Goal: Download file/media

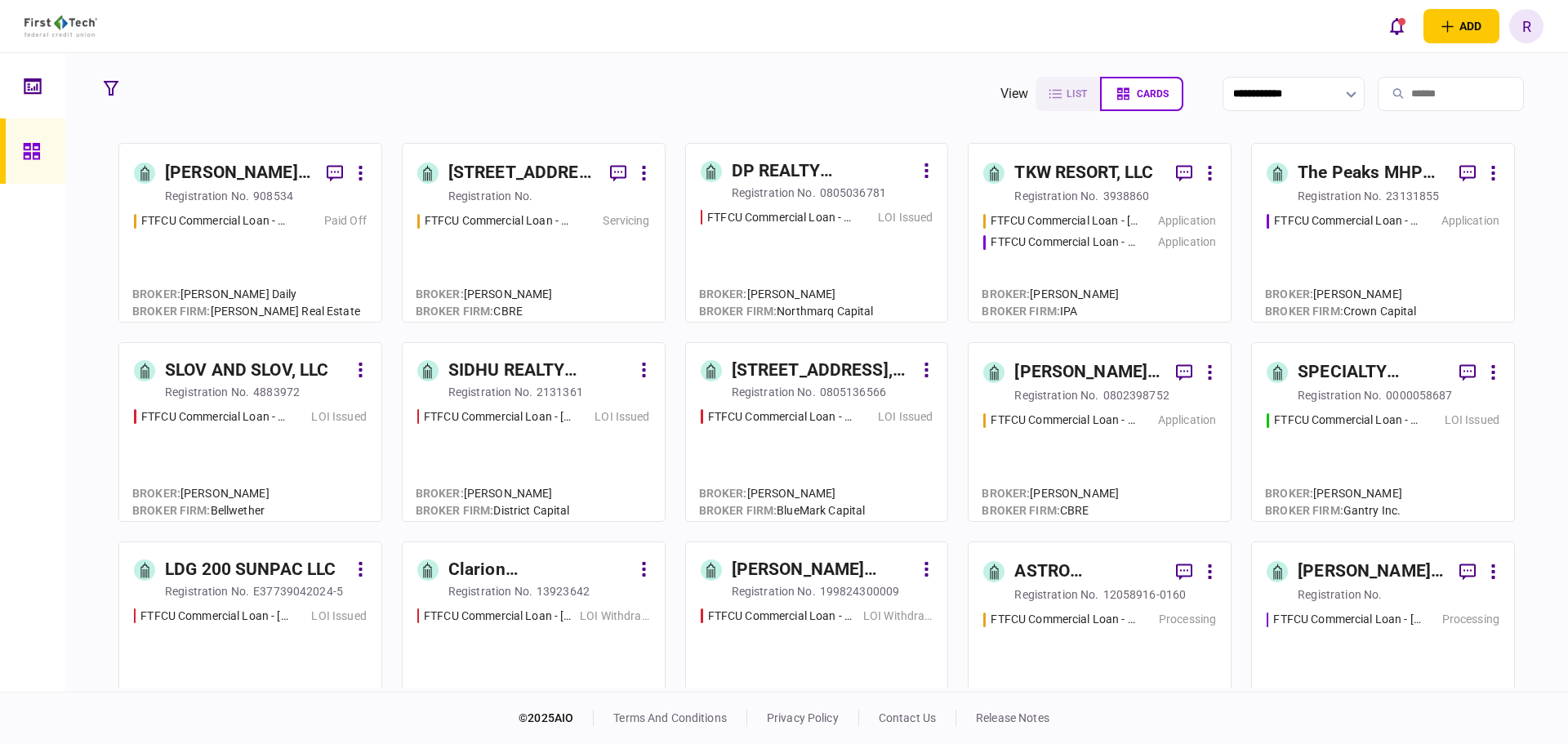
click at [1401, 96] on input "search" at bounding box center [1450, 94] width 146 height 35
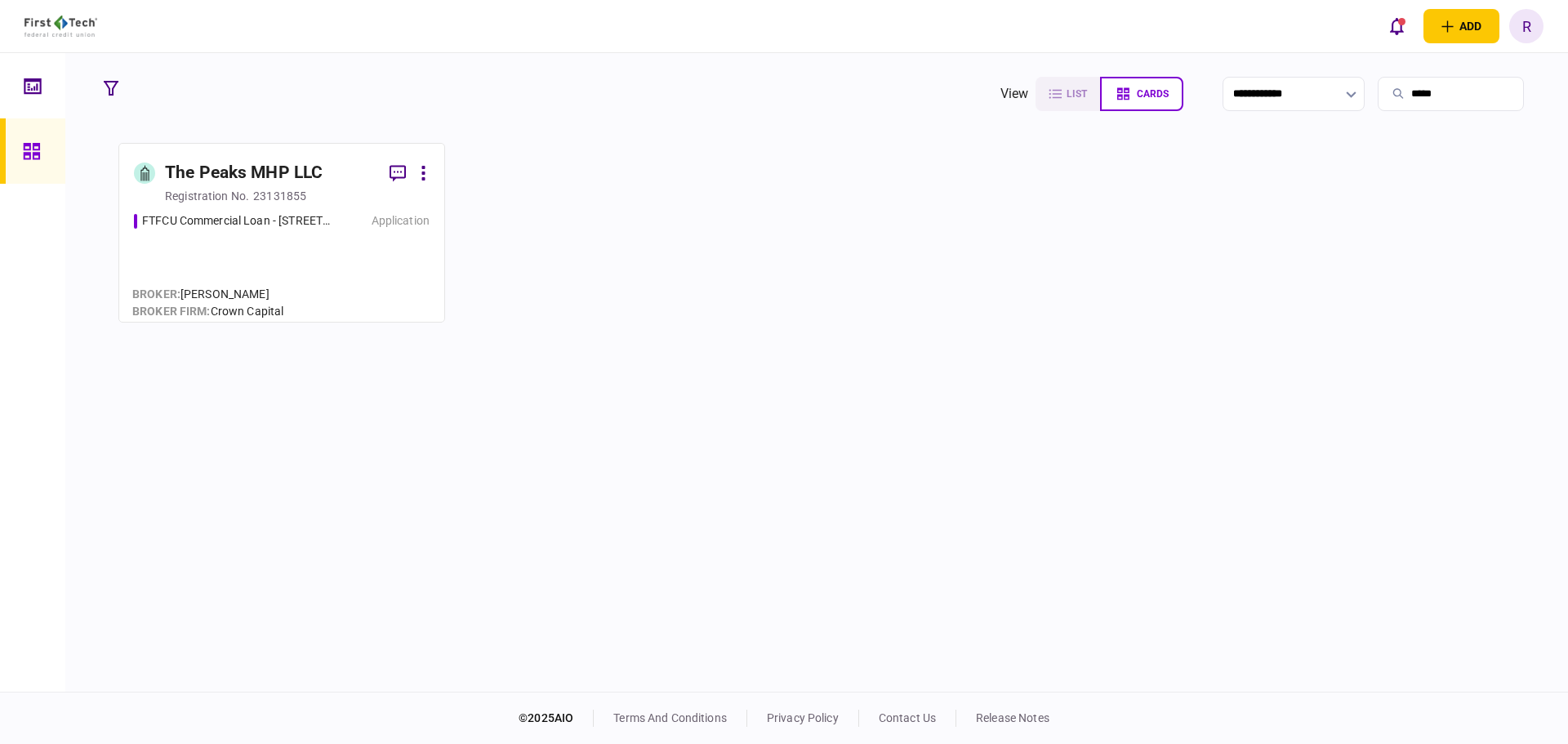
type input "*****"
click at [273, 169] on div "The Peaks MHP LLC" at bounding box center [243, 173] width 158 height 27
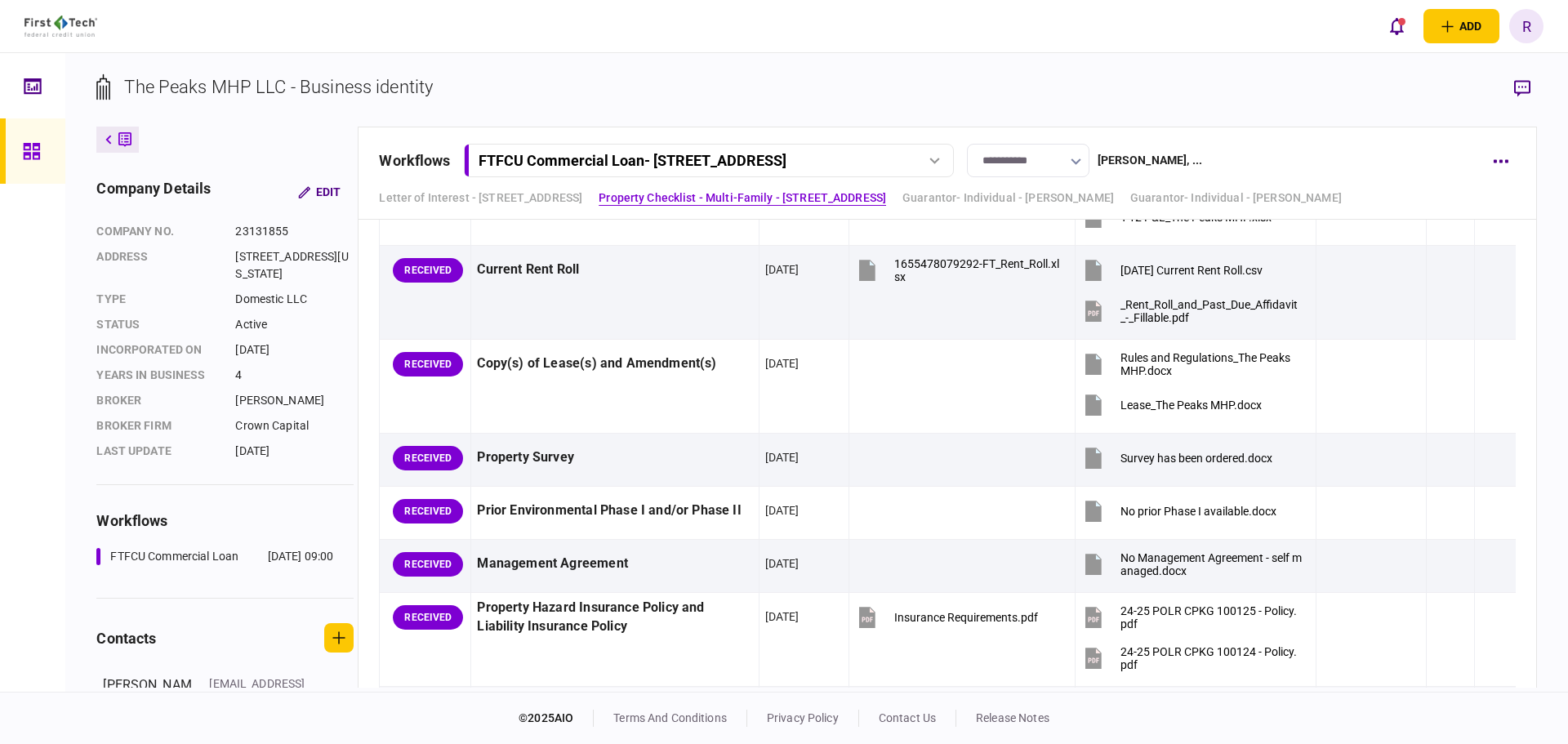
scroll to position [2940, 0]
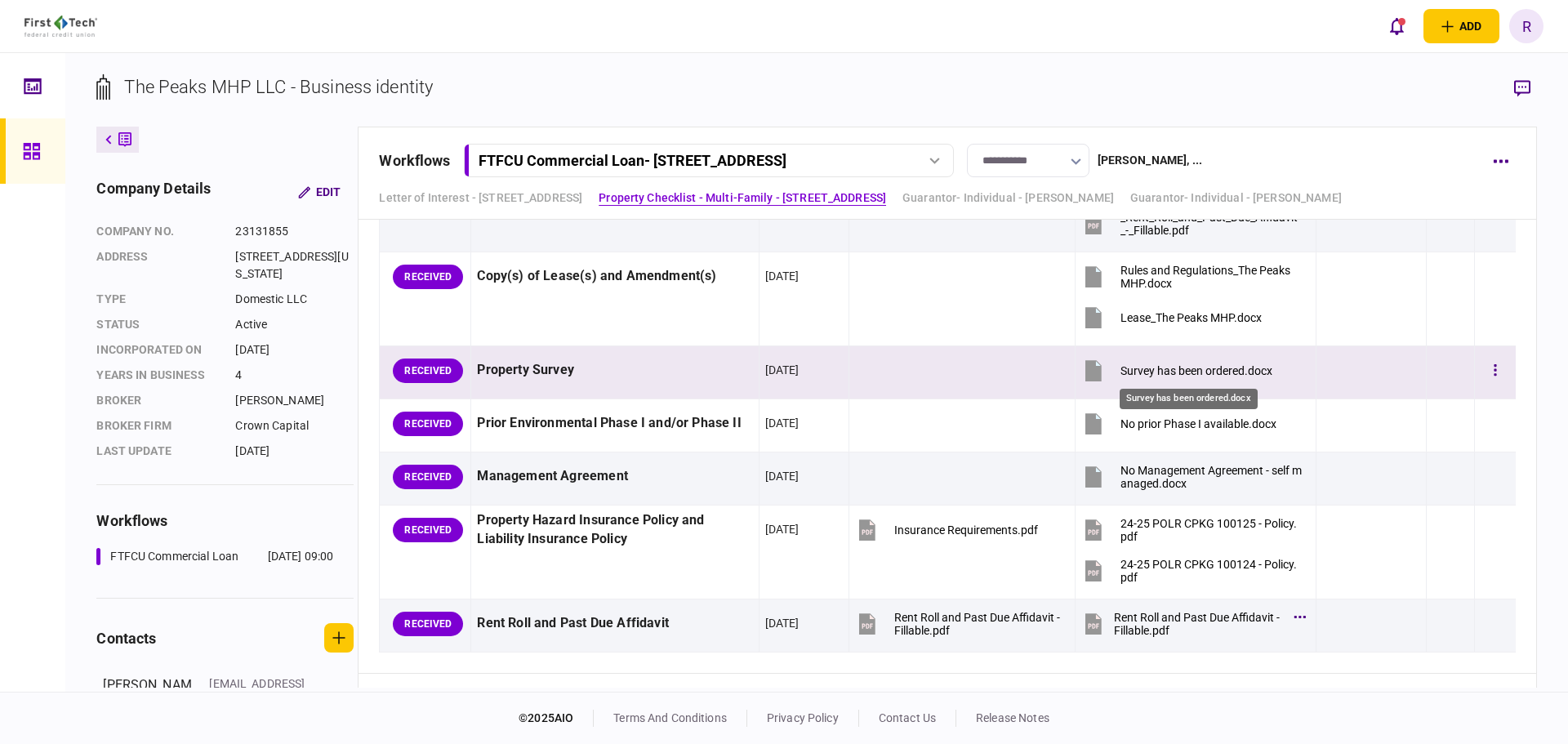
click at [1180, 375] on div "Survey has been ordered.docx" at bounding box center [1196, 371] width 152 height 13
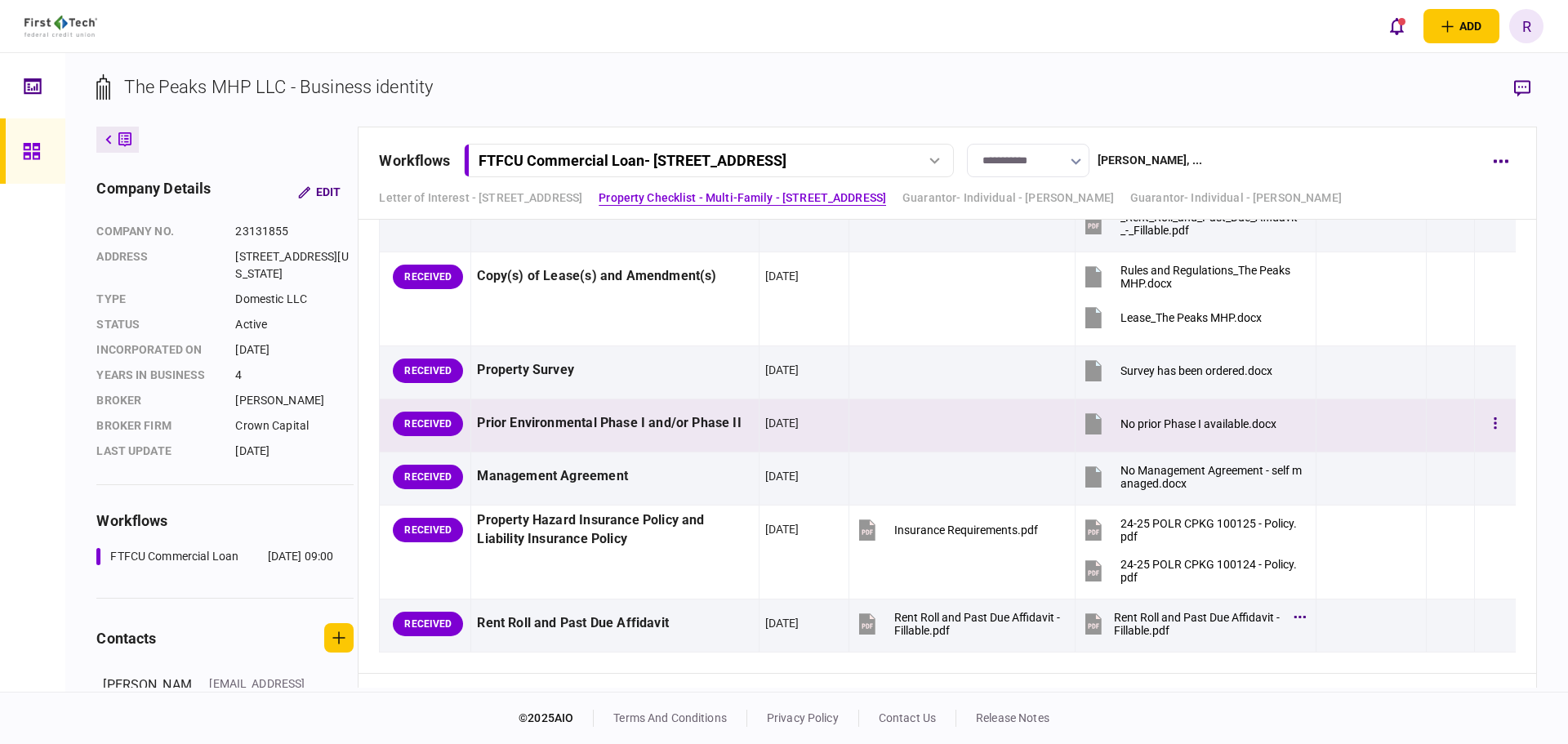
scroll to position [3021, 0]
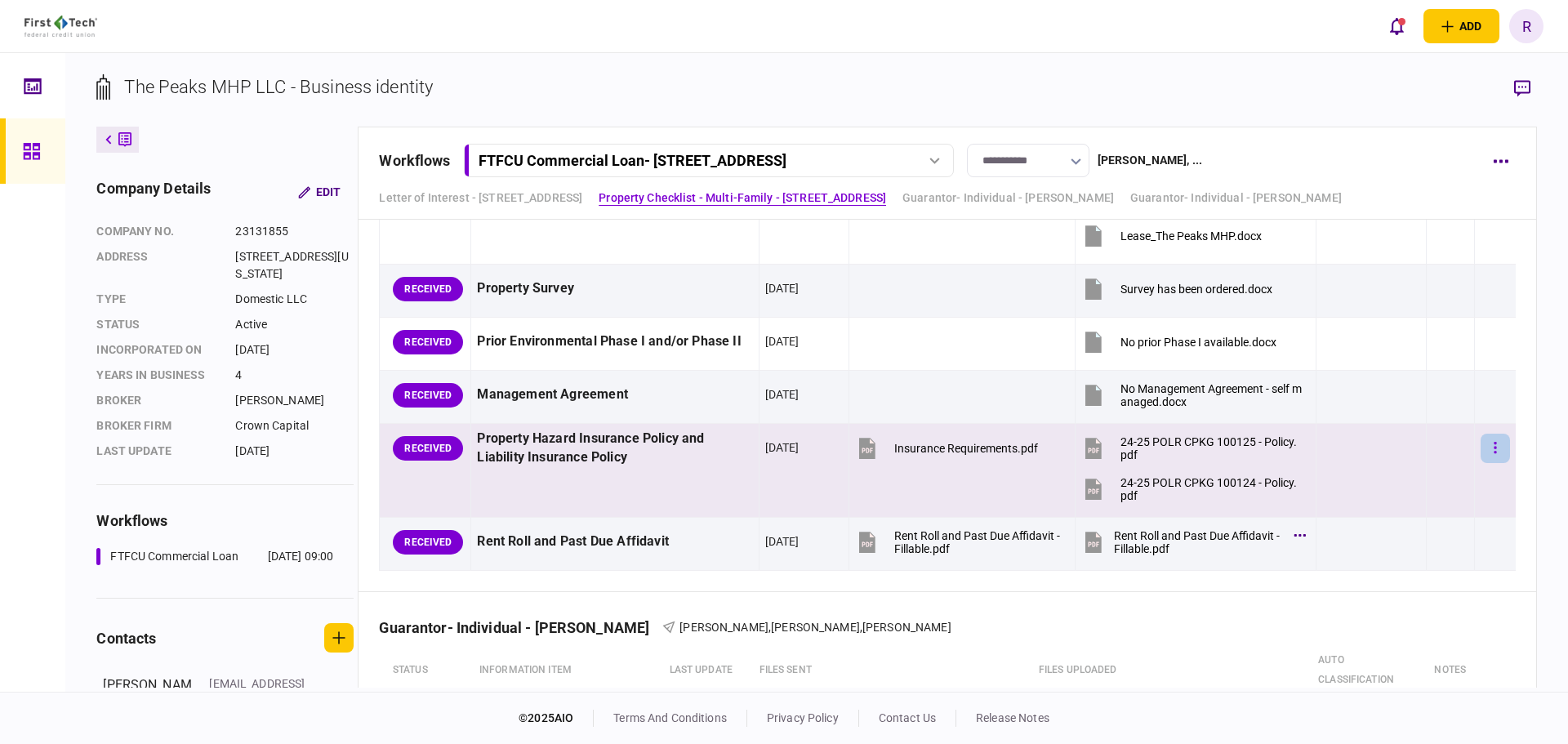
click at [1480, 446] on button "button" at bounding box center [1495, 448] width 29 height 29
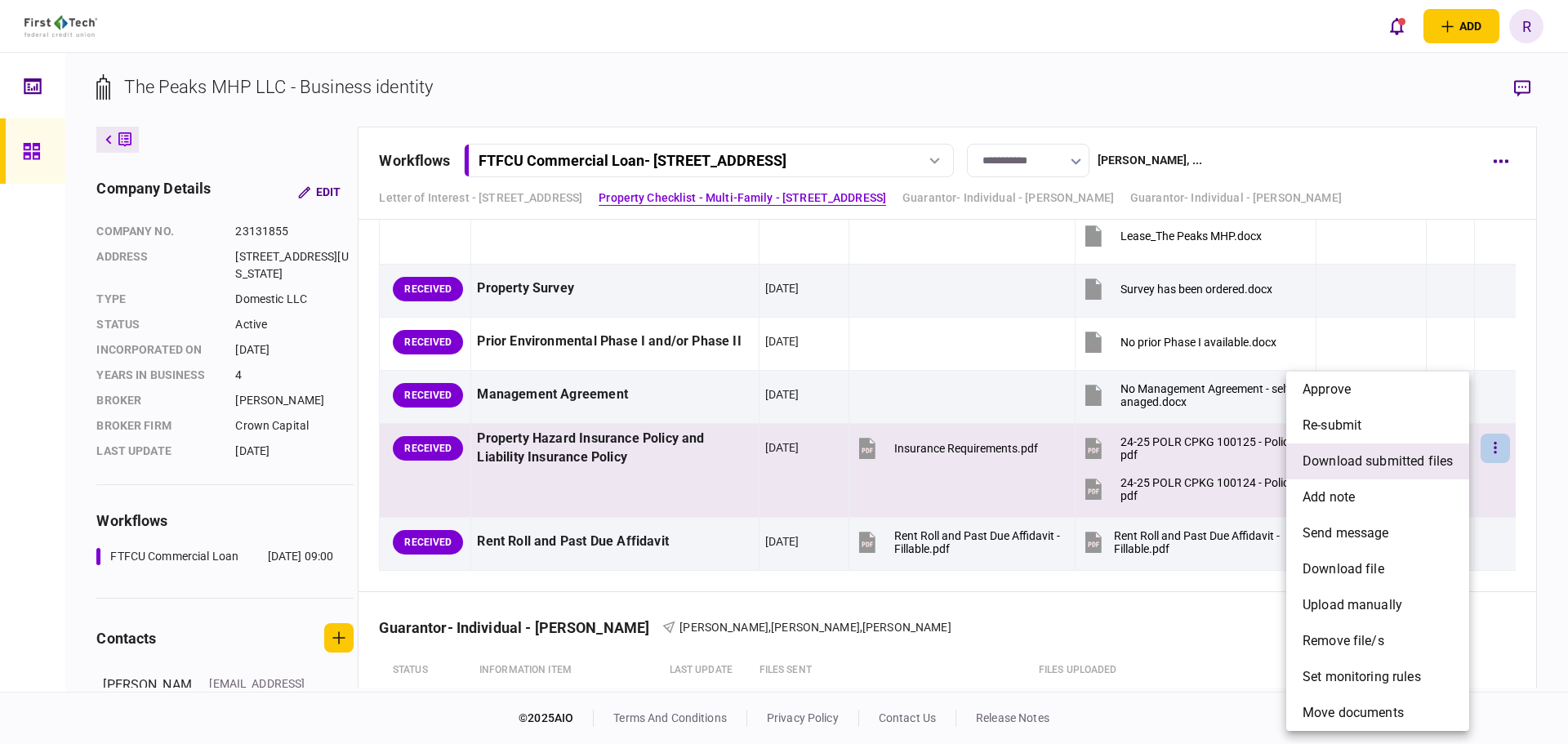
click at [1369, 464] on span "download submitted files" at bounding box center [1378, 461] width 150 height 19
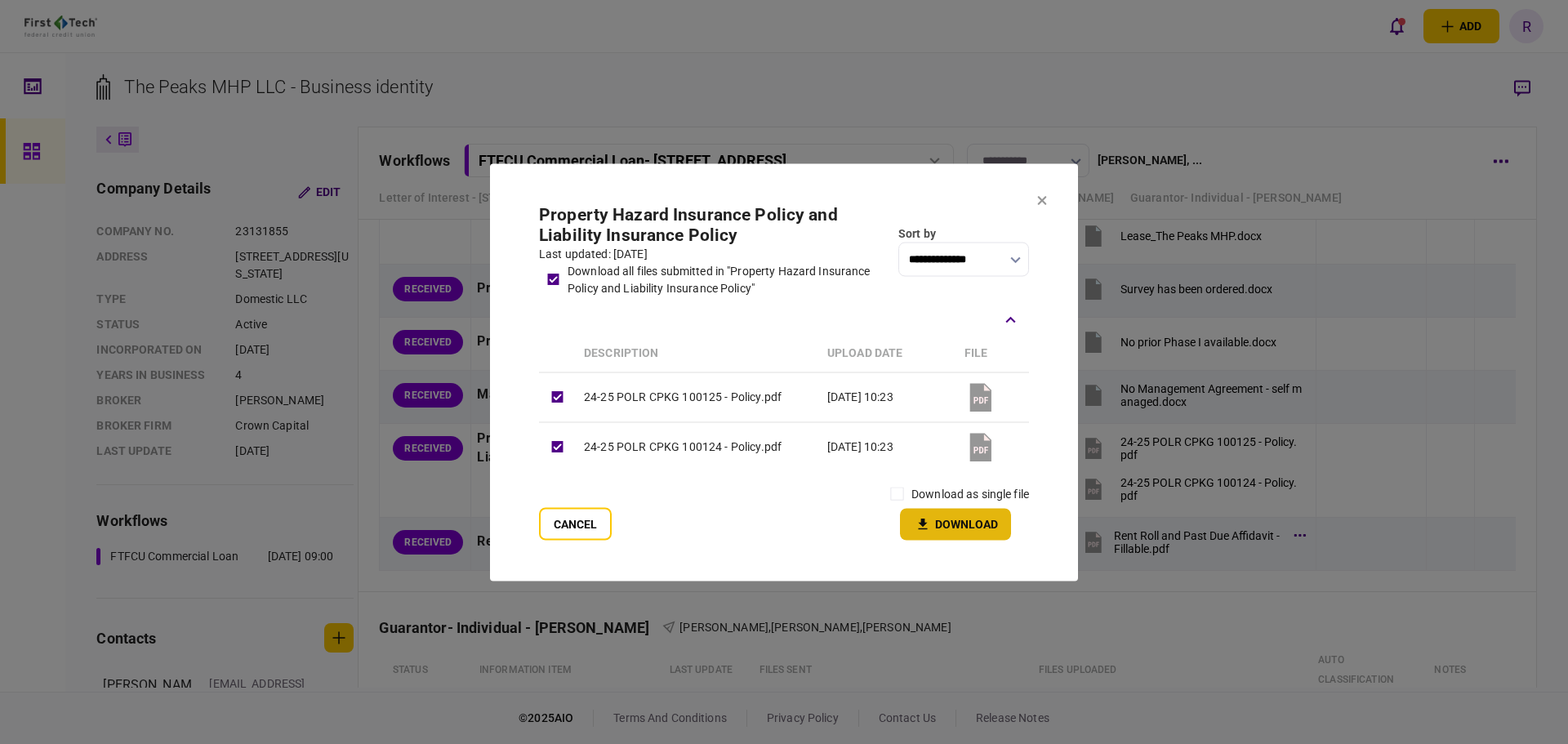
click at [941, 523] on button "Download" at bounding box center [956, 524] width 111 height 32
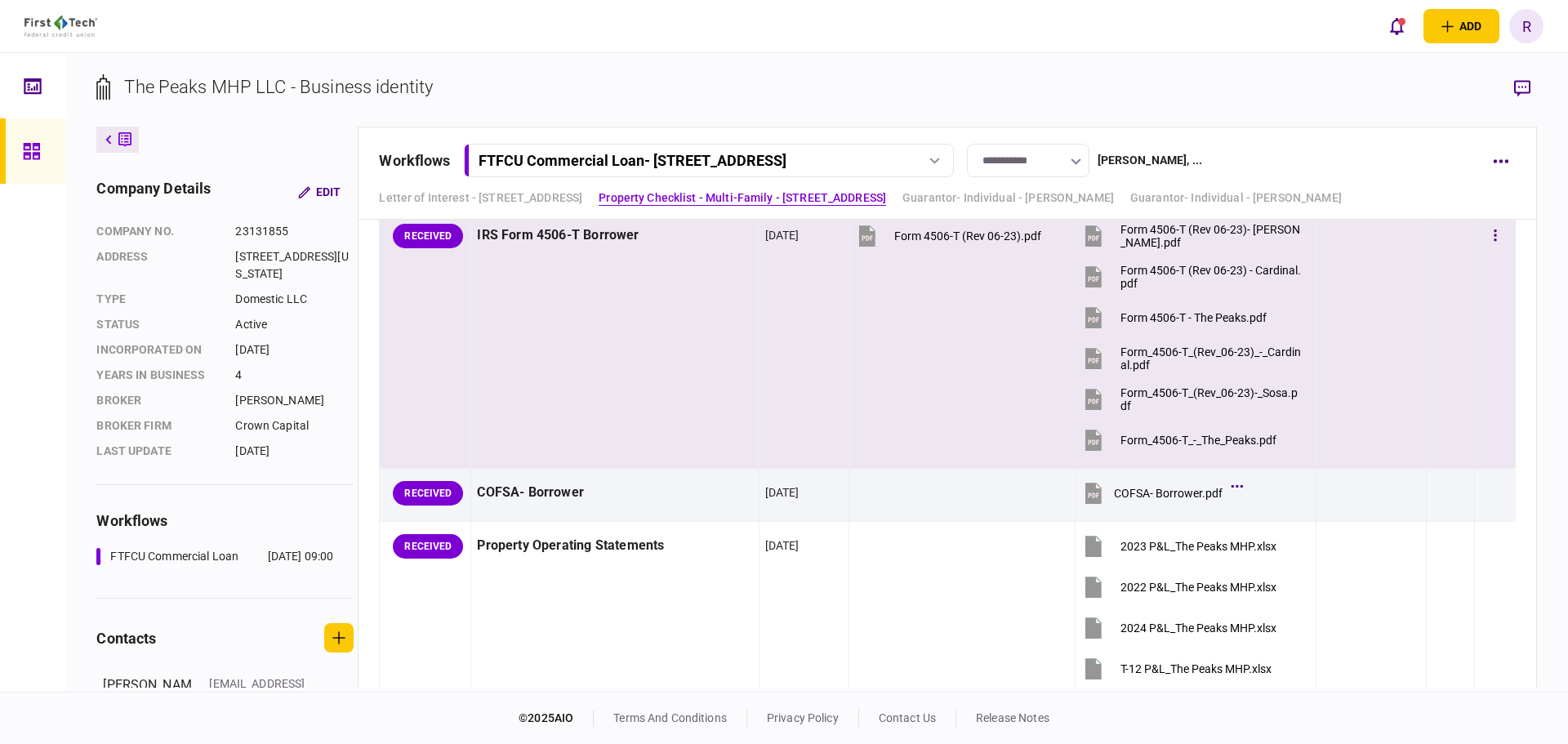
scroll to position [2368, 0]
